Goal: Navigation & Orientation: Find specific page/section

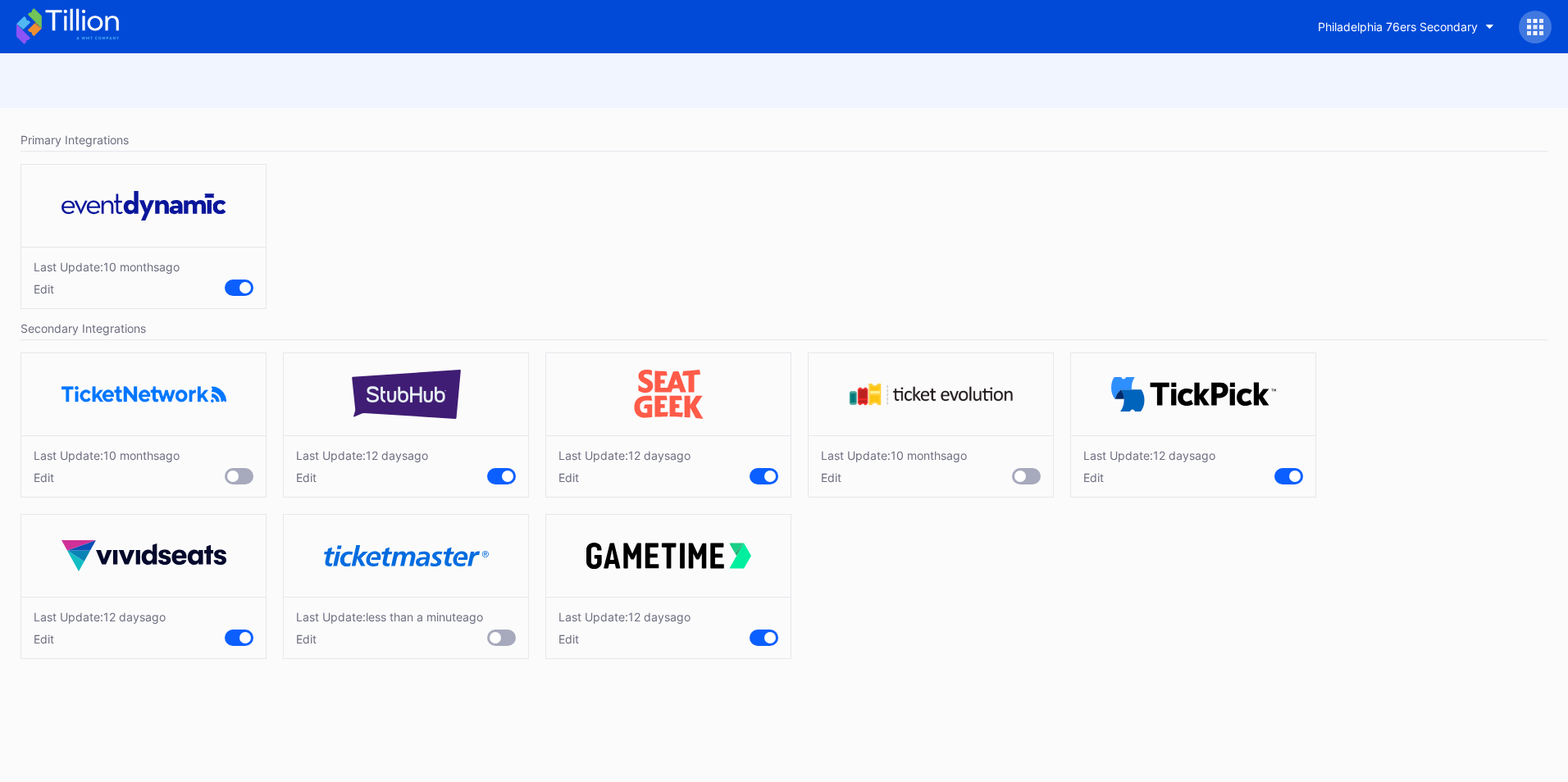
click at [106, 36] on icon at bounding box center [67, 25] width 102 height 36
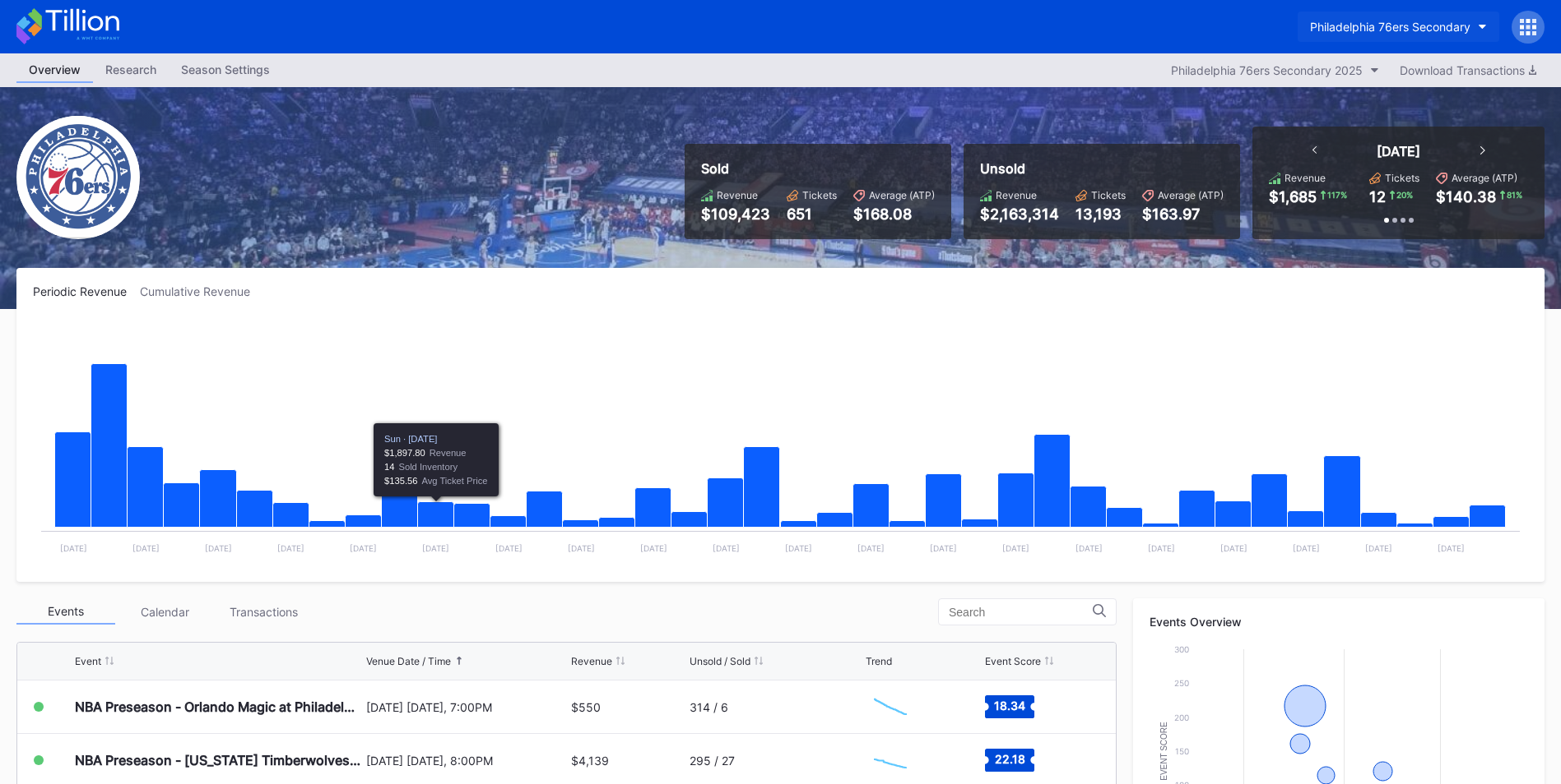
click at [1420, 22] on div "Philadelphia 76ers Secondary" at bounding box center [1390, 26] width 160 height 14
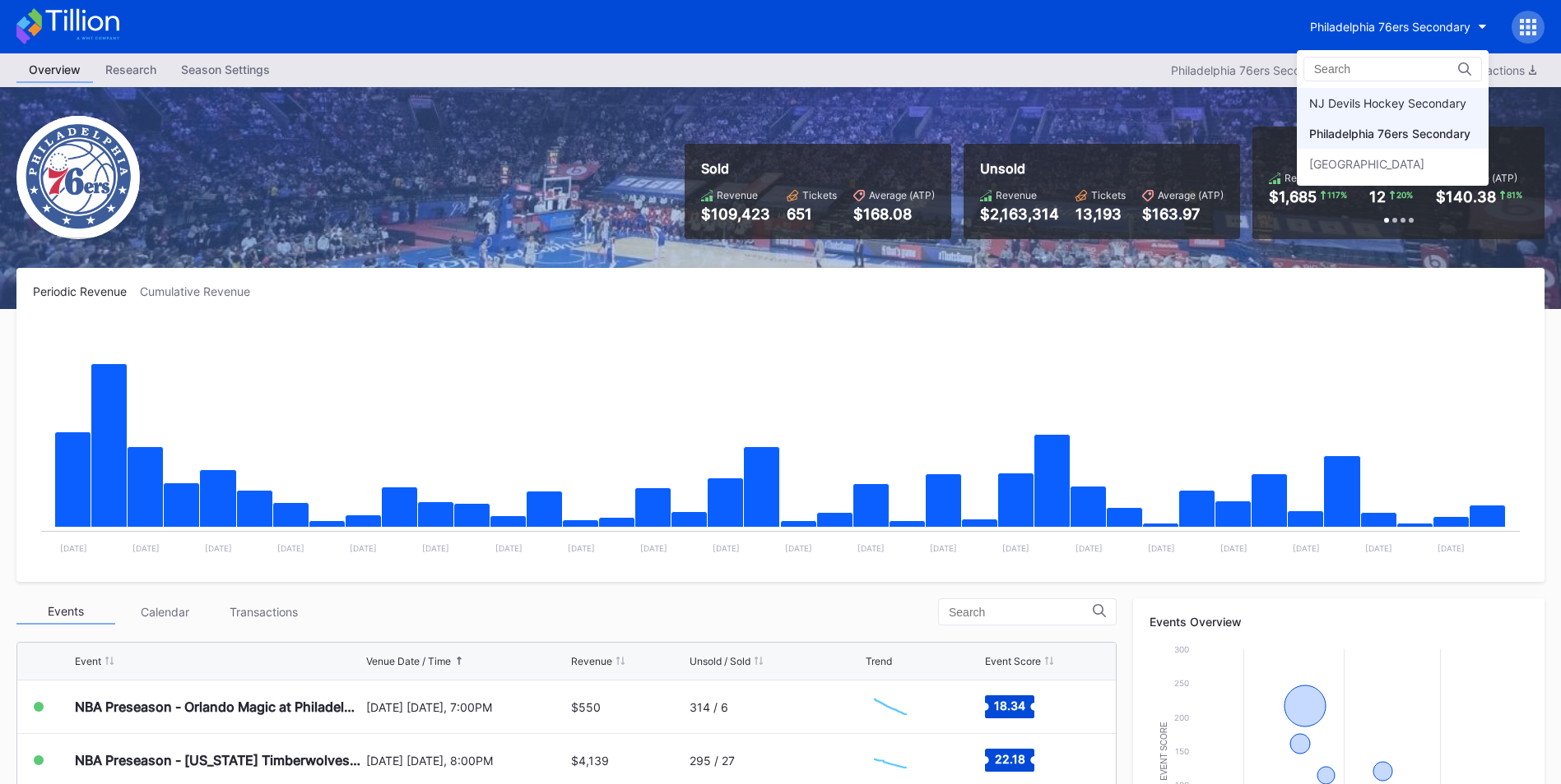
click at [1332, 115] on div "NJ Devils Hockey Secondary" at bounding box center [1393, 103] width 192 height 30
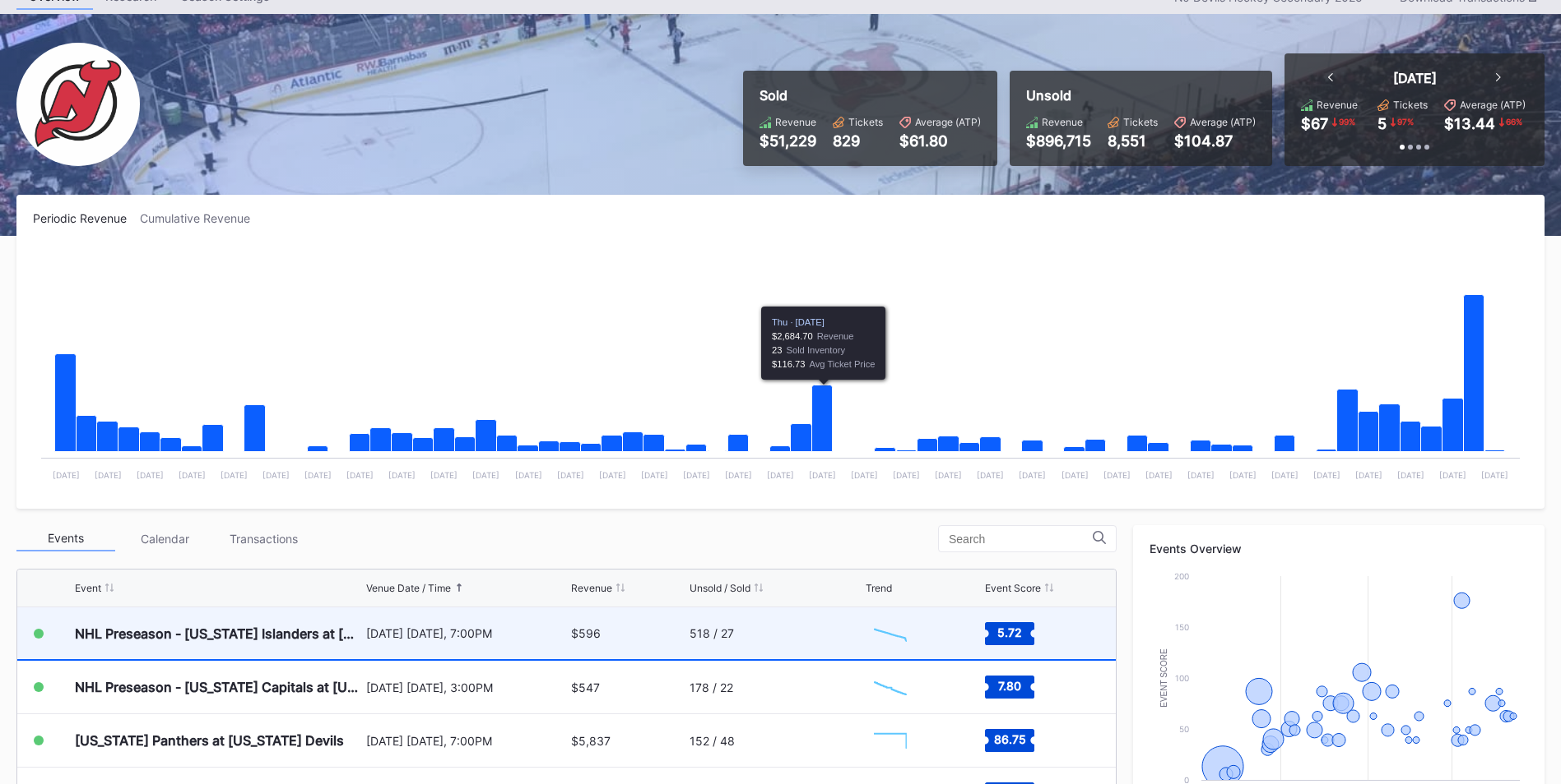
scroll to position [164, 0]
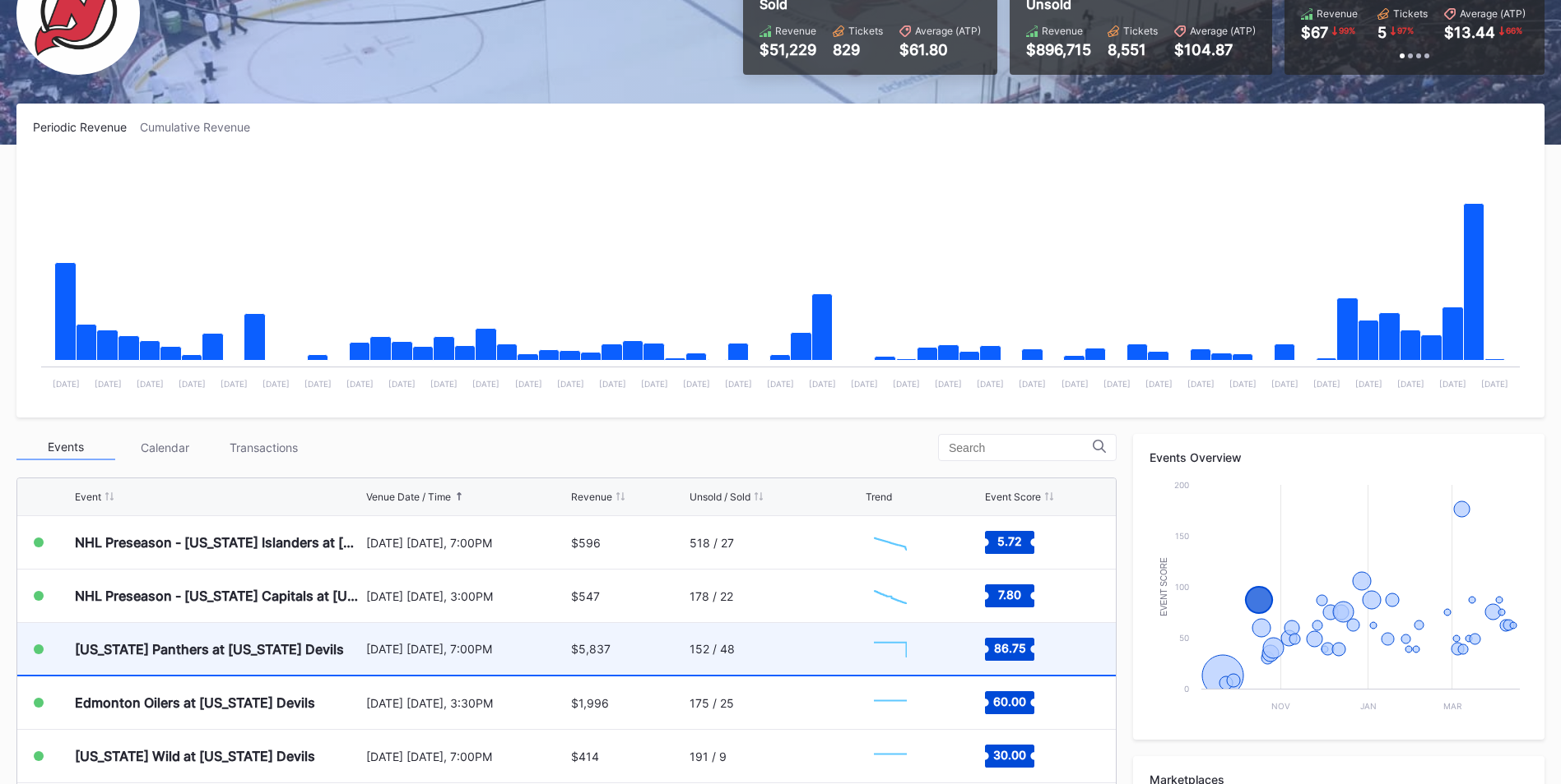
click at [775, 640] on div "152 / 48" at bounding box center [776, 649] width 172 height 52
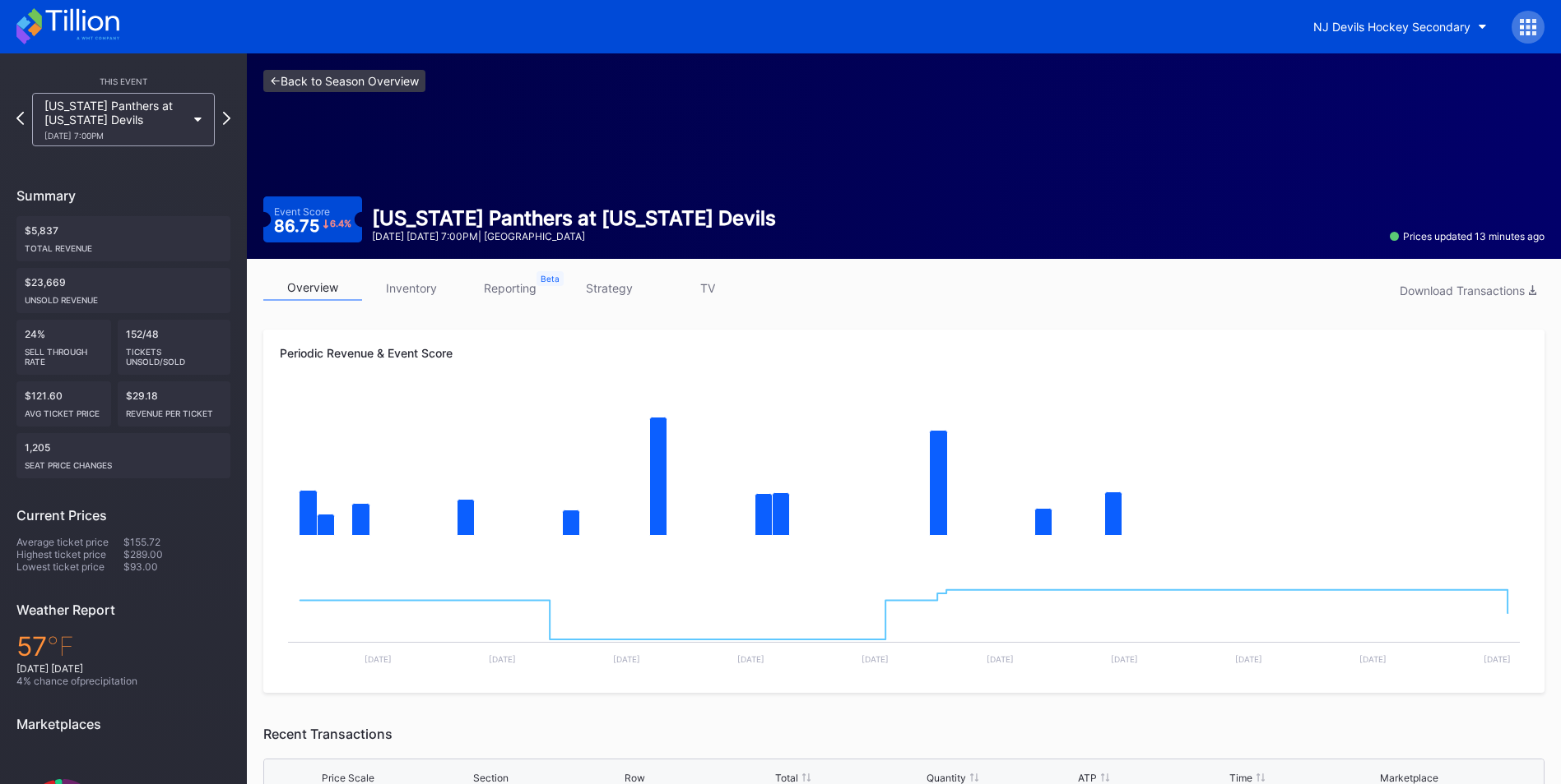
click at [341, 80] on link "<- Back to Season Overview" at bounding box center [344, 80] width 162 height 22
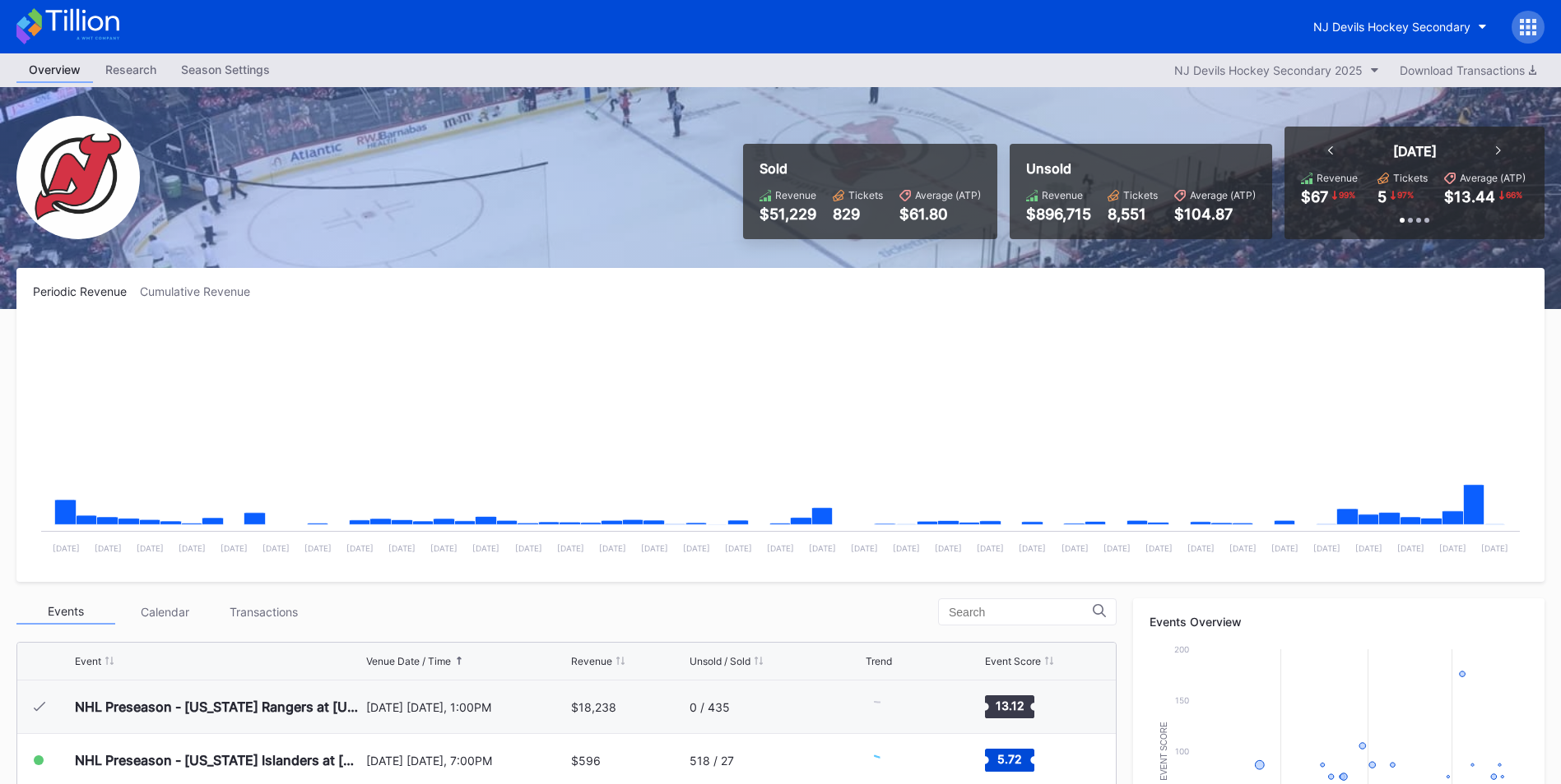
scroll to position [54, 0]
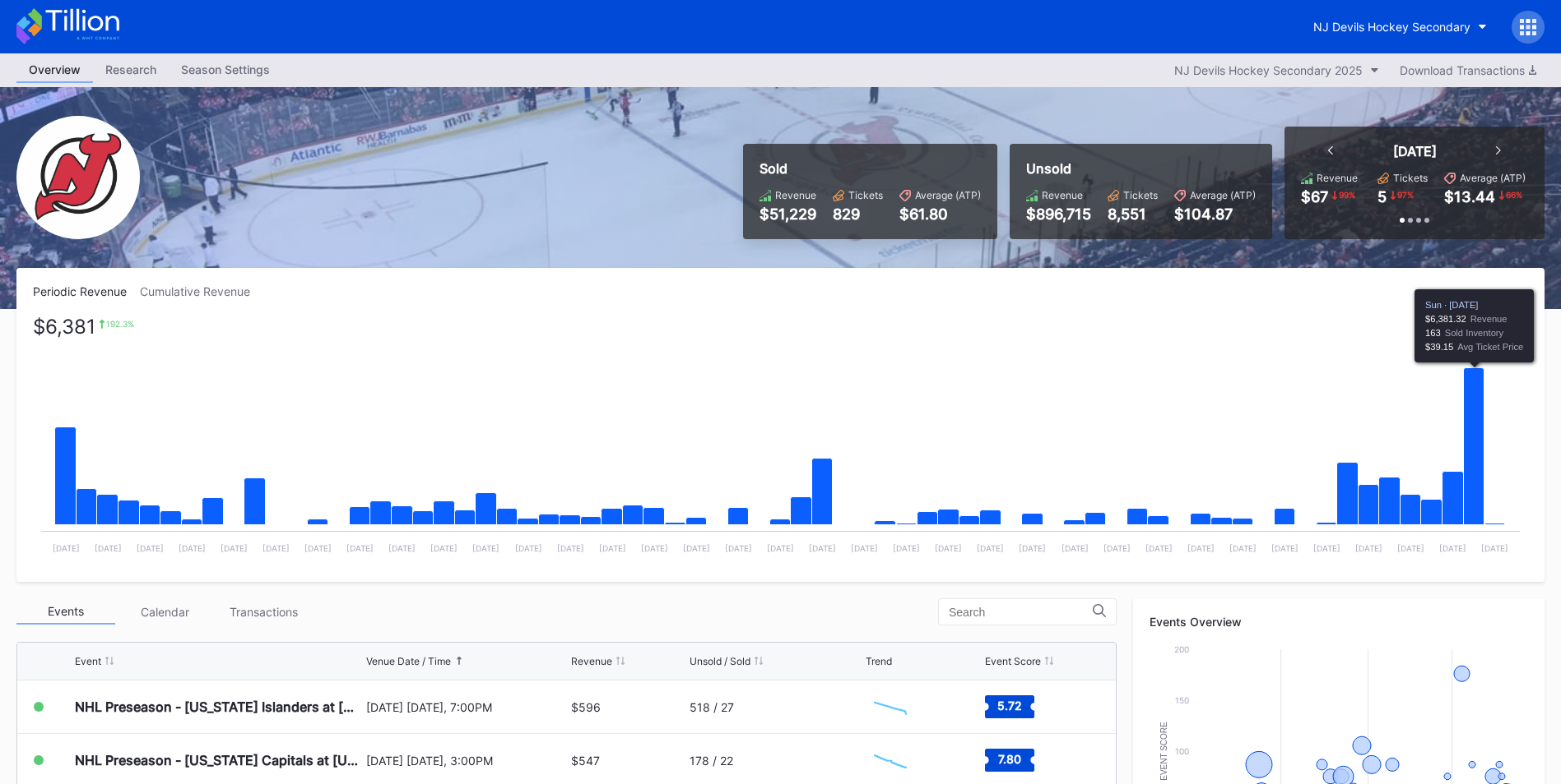
click at [1471, 498] on icon "Chart title" at bounding box center [1473, 447] width 21 height 157
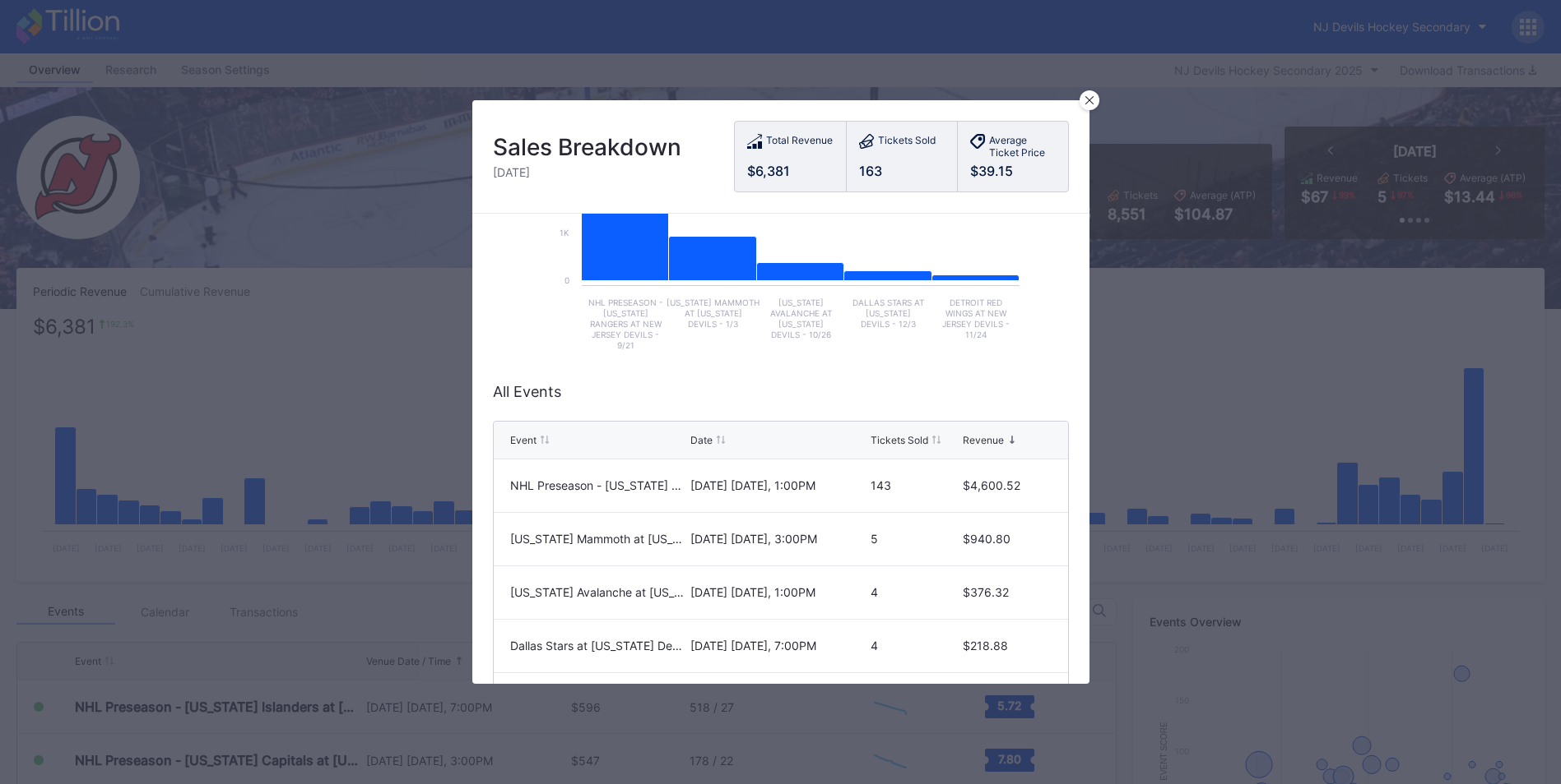
scroll to position [246, 0]
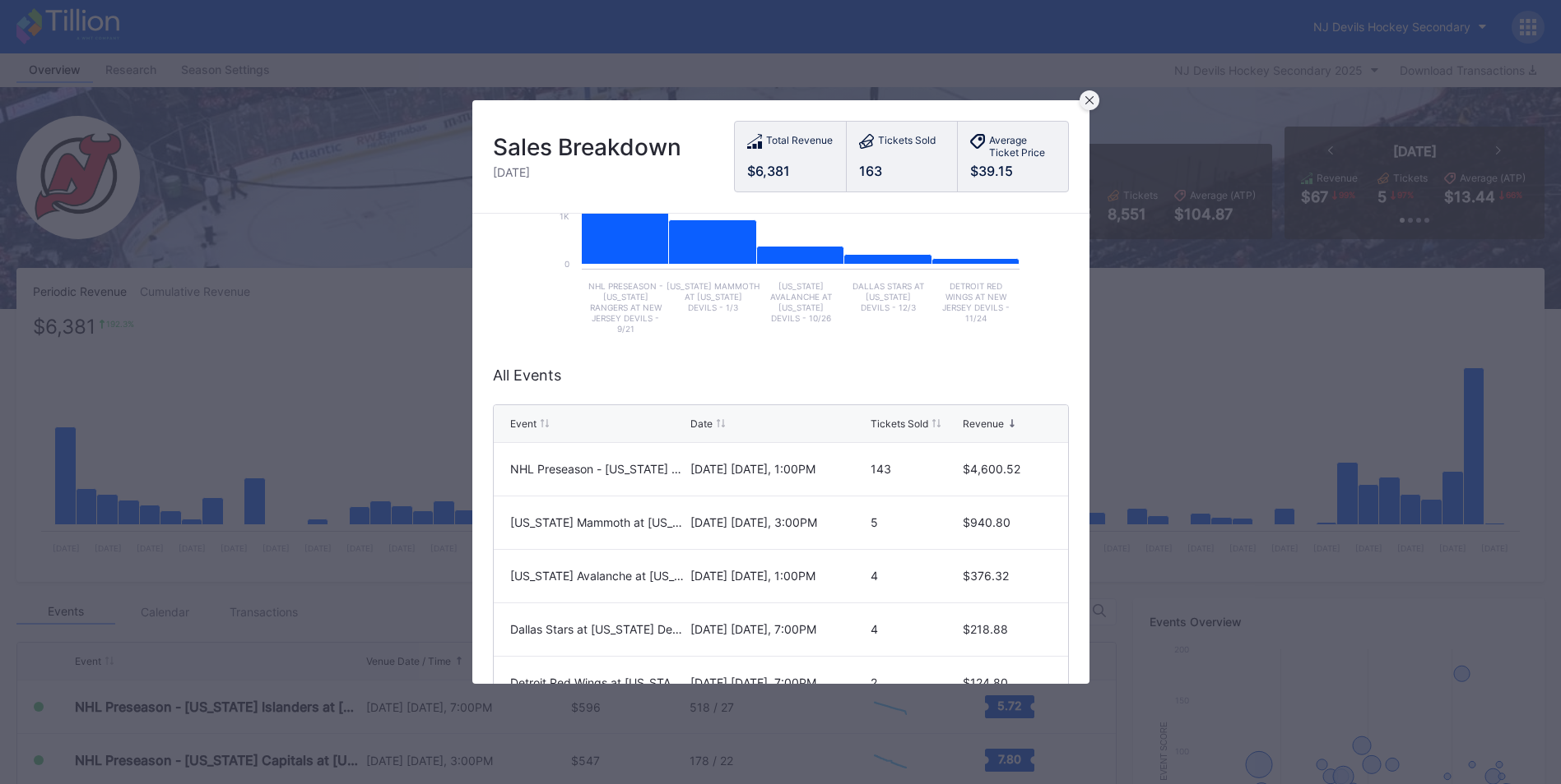
click at [1081, 104] on div at bounding box center [1090, 101] width 20 height 20
